Goal: Go to known website: Go to known website

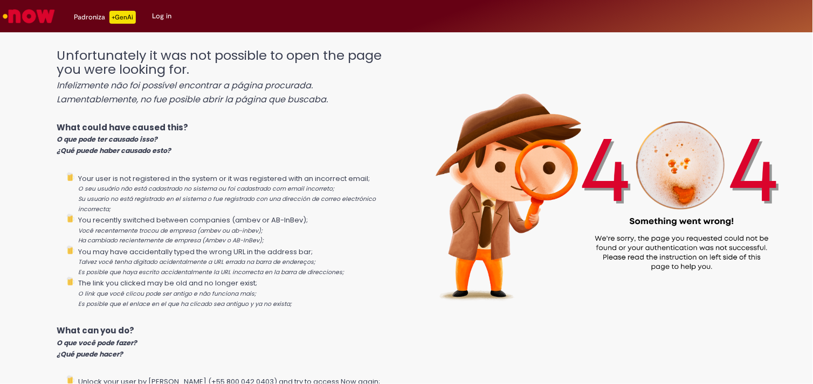
click at [44, 20] on img "Go to homepage" at bounding box center [29, 16] width 56 height 22
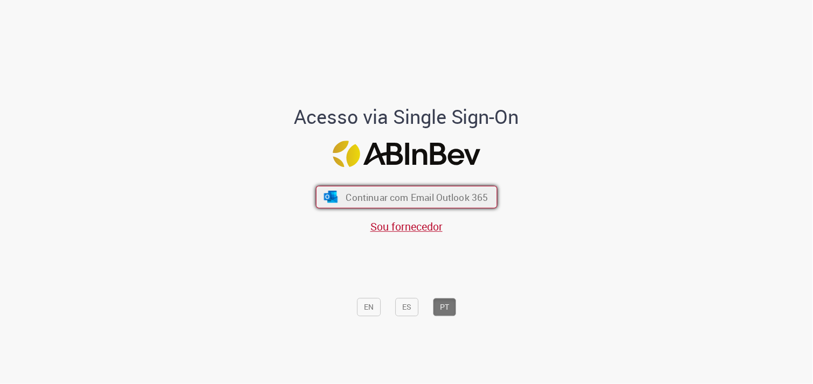
click at [372, 191] on span "Continuar com Email Outlook 365" at bounding box center [417, 197] width 142 height 12
